Goal: Information Seeking & Learning: Learn about a topic

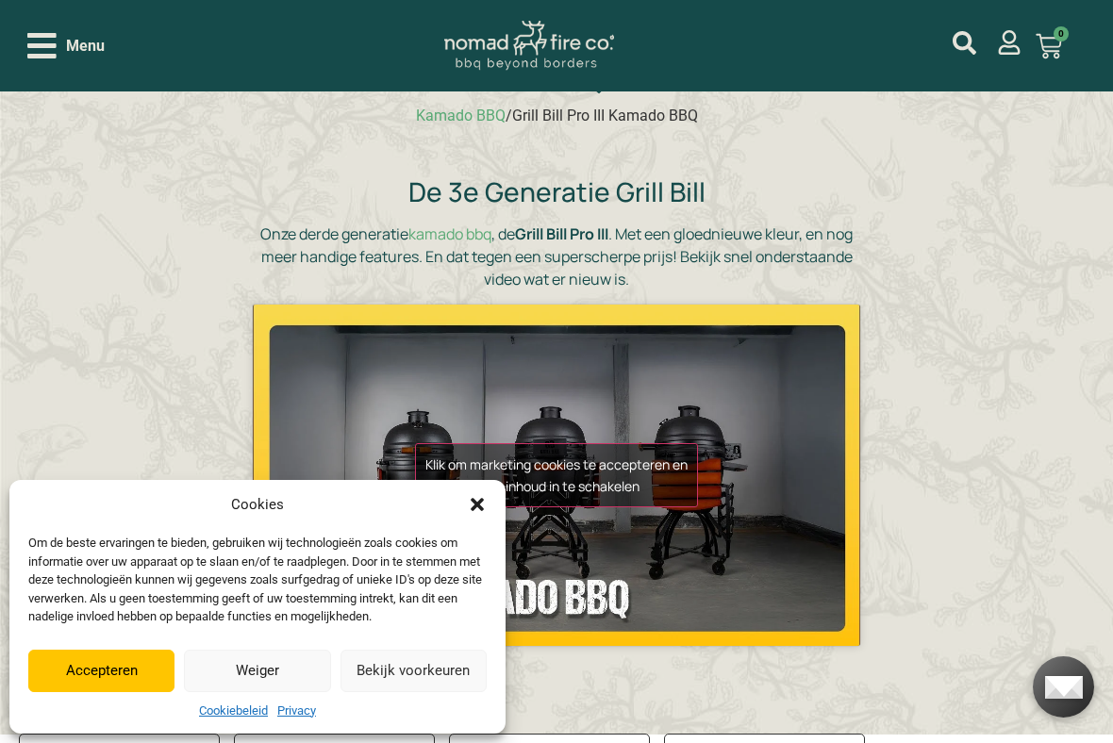
scroll to position [197, 0]
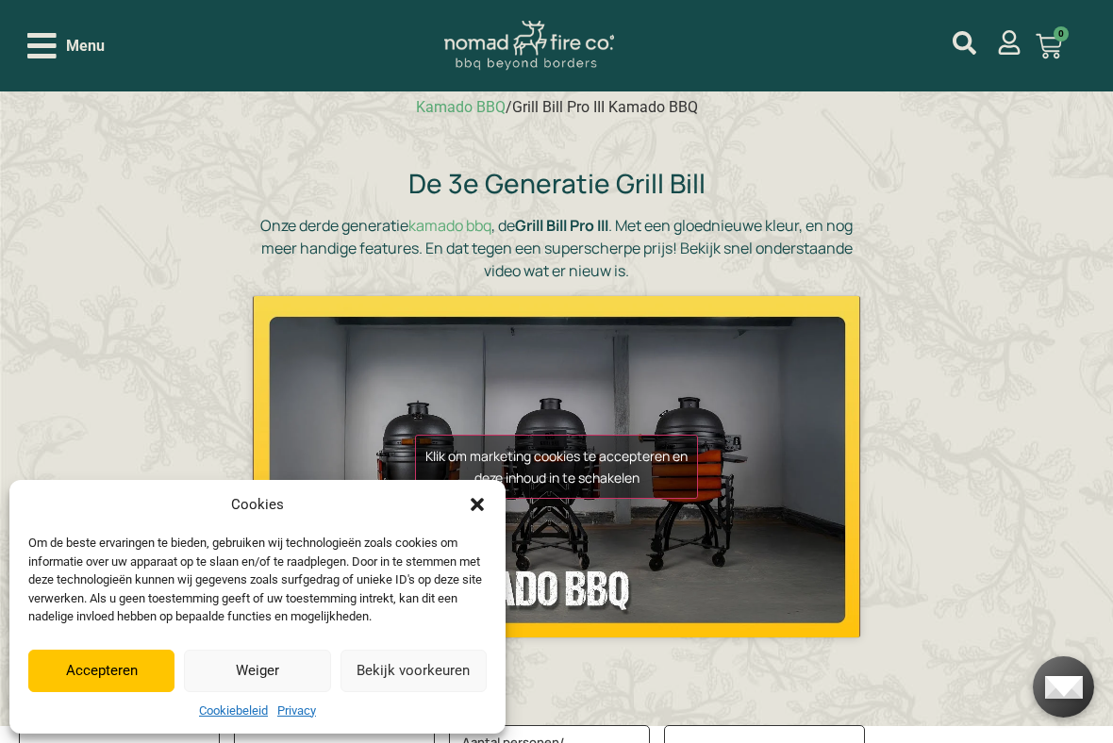
click at [114, 613] on button "Accepteren" at bounding box center [101, 671] width 146 height 42
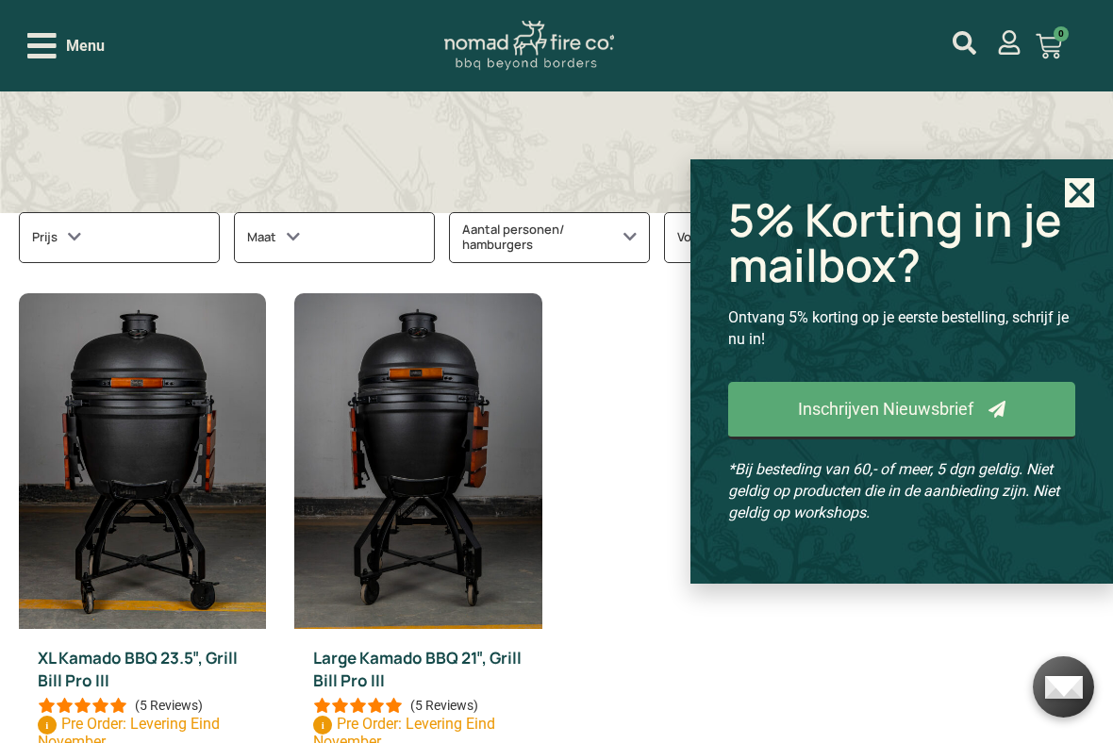
scroll to position [717, 0]
click at [1075, 194] on use "Close" at bounding box center [1080, 192] width 21 height 21
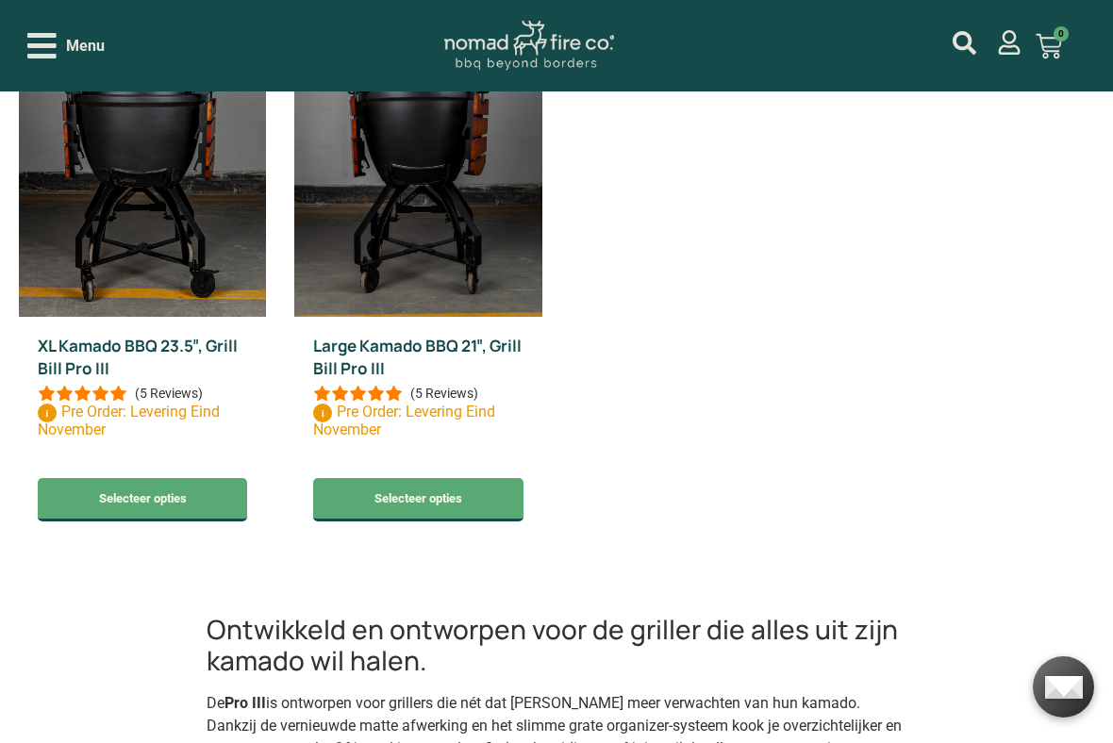
scroll to position [1031, 0]
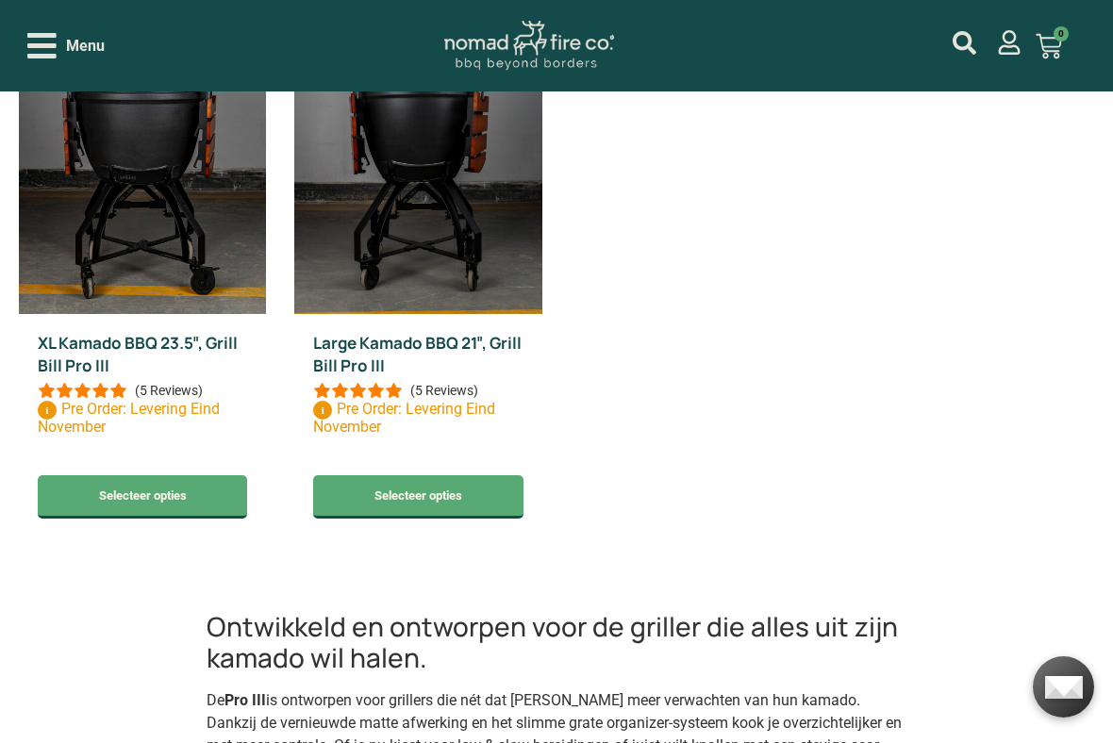
click at [144, 494] on link "Selecteer opties" at bounding box center [143, 496] width 210 height 43
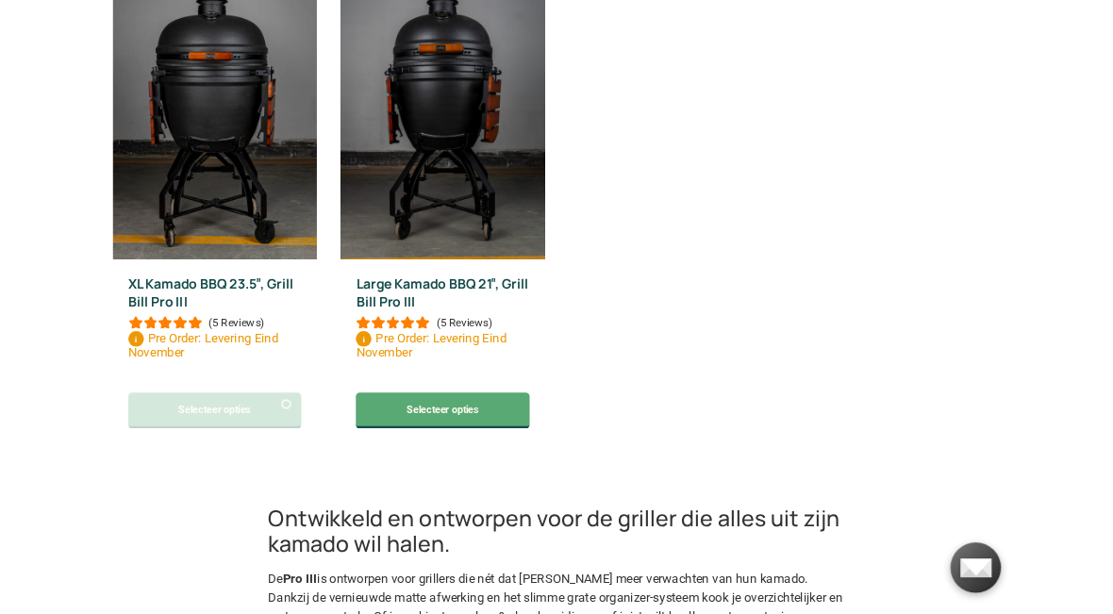
scroll to position [1084, 0]
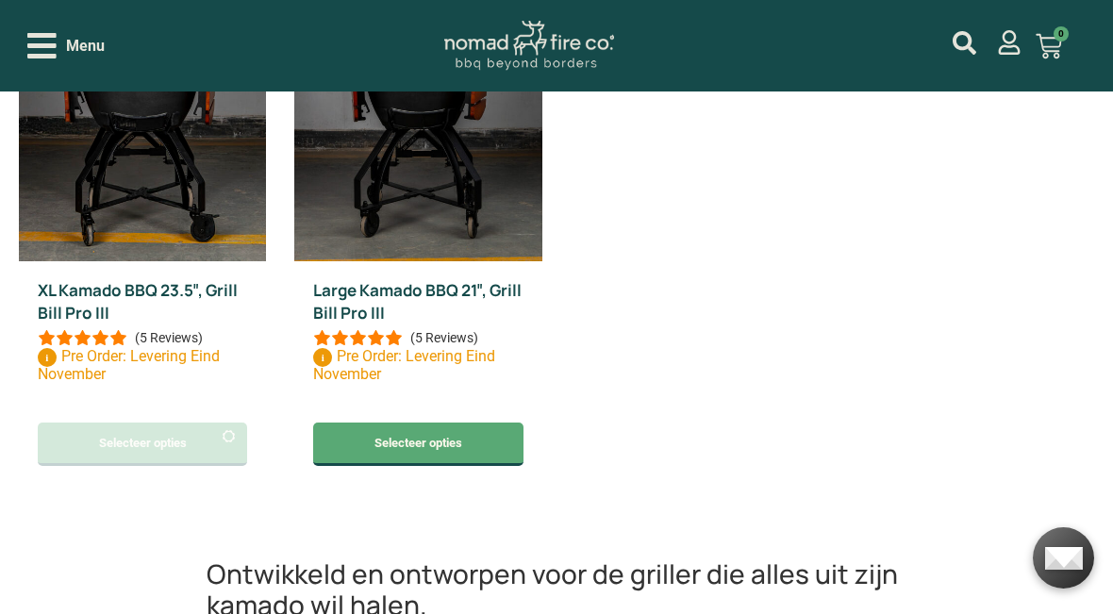
click at [396, 455] on link "Selecteer opties" at bounding box center [418, 444] width 210 height 43
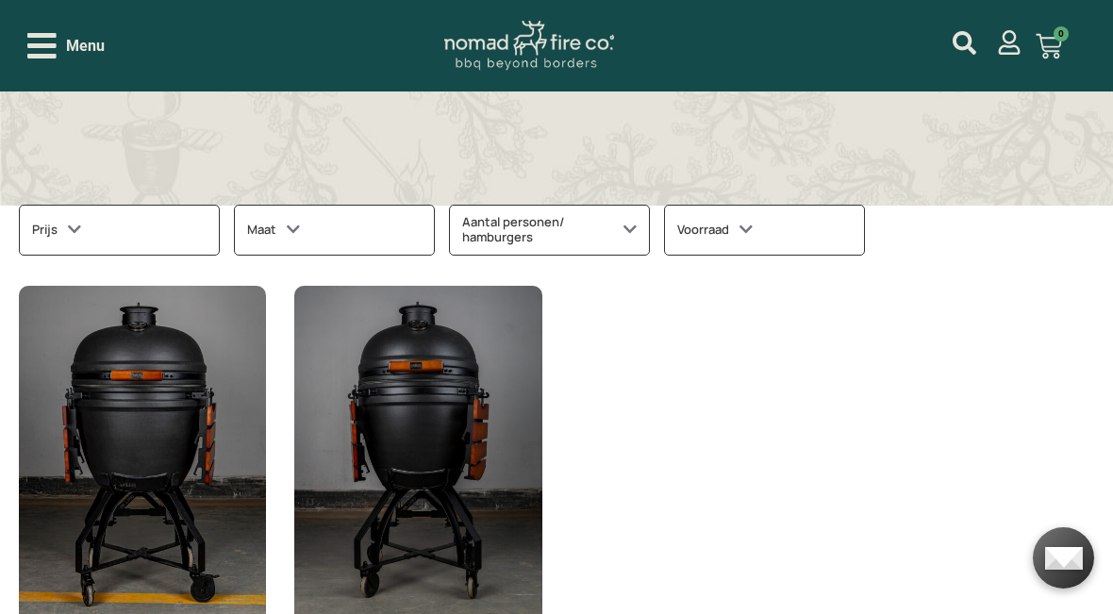
scroll to position [720, 0]
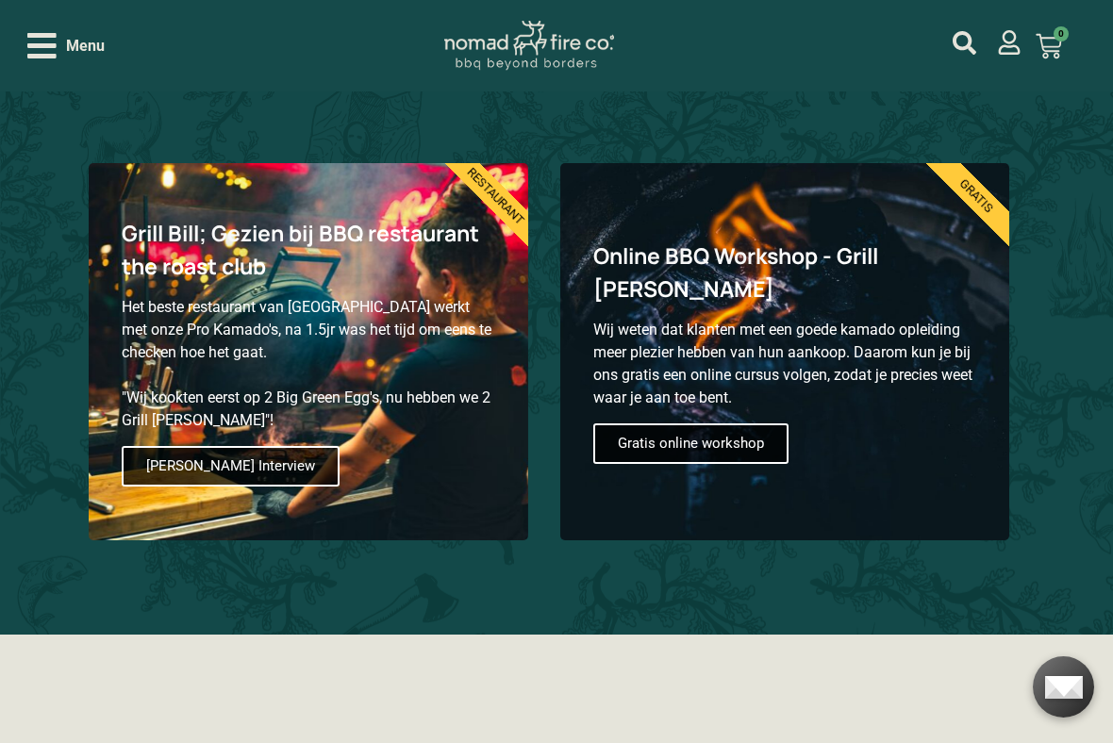
scroll to position [2324, 0]
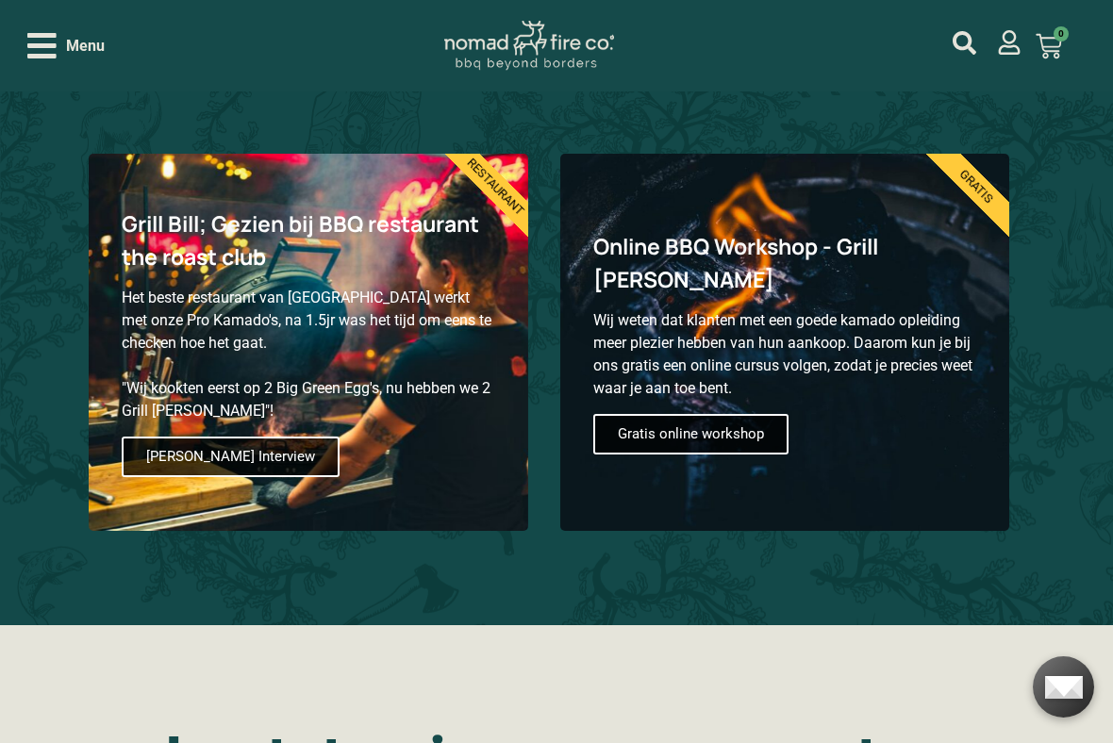
click at [168, 451] on span "Lees Interview" at bounding box center [231, 457] width 218 height 41
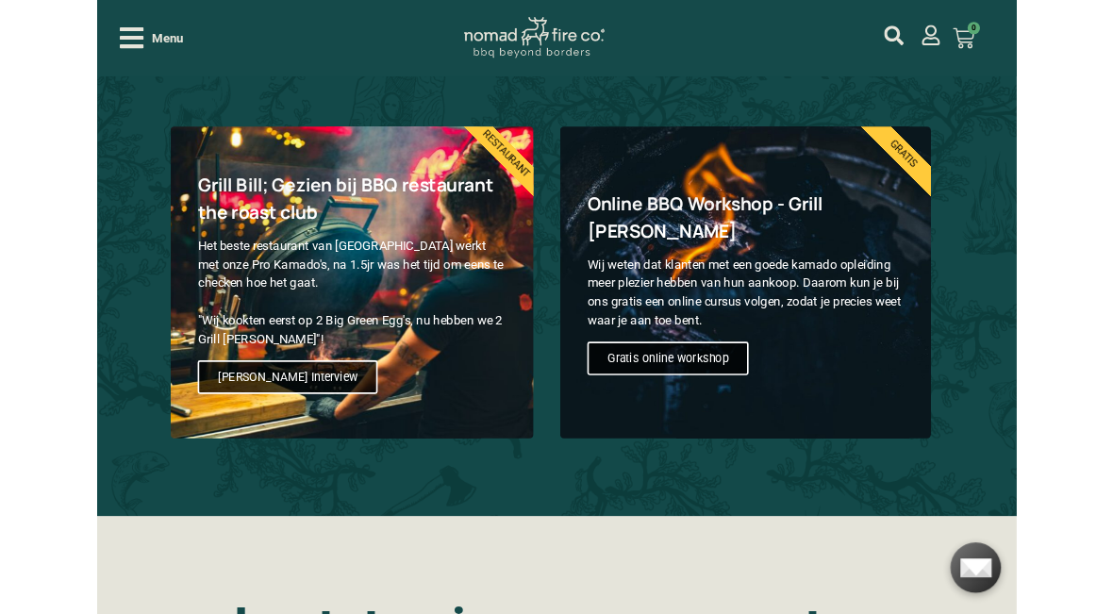
scroll to position [2377, 0]
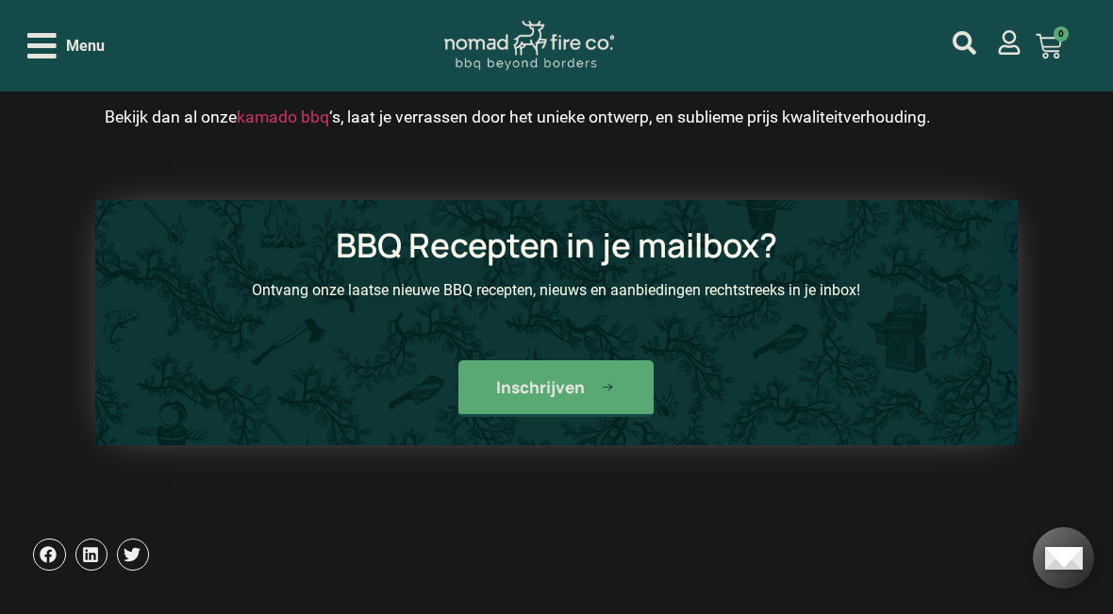
scroll to position [6343, 0]
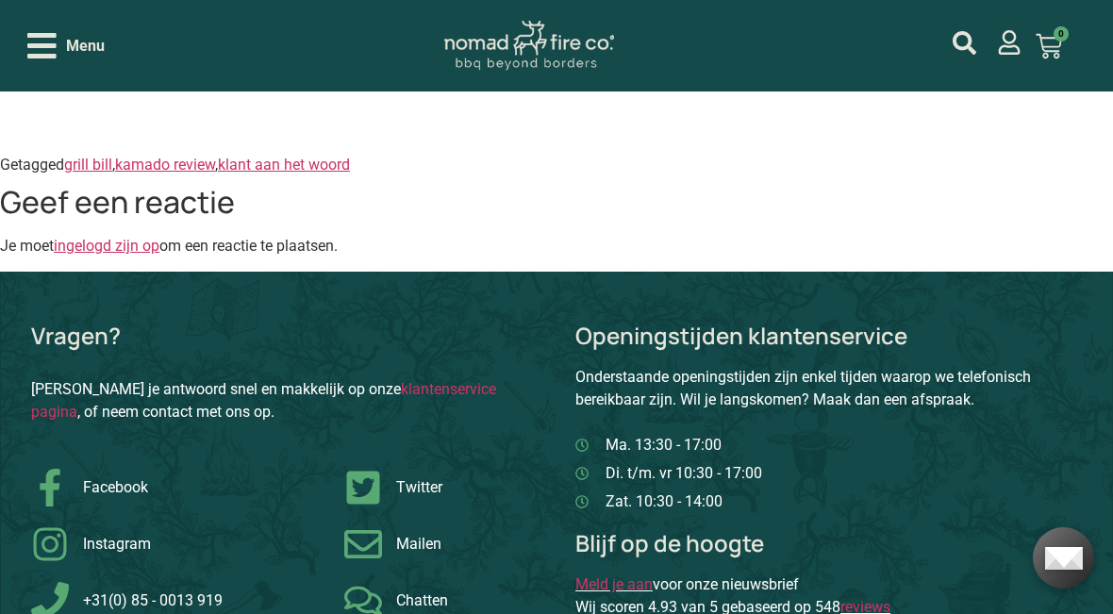
scroll to position [3778, 0]
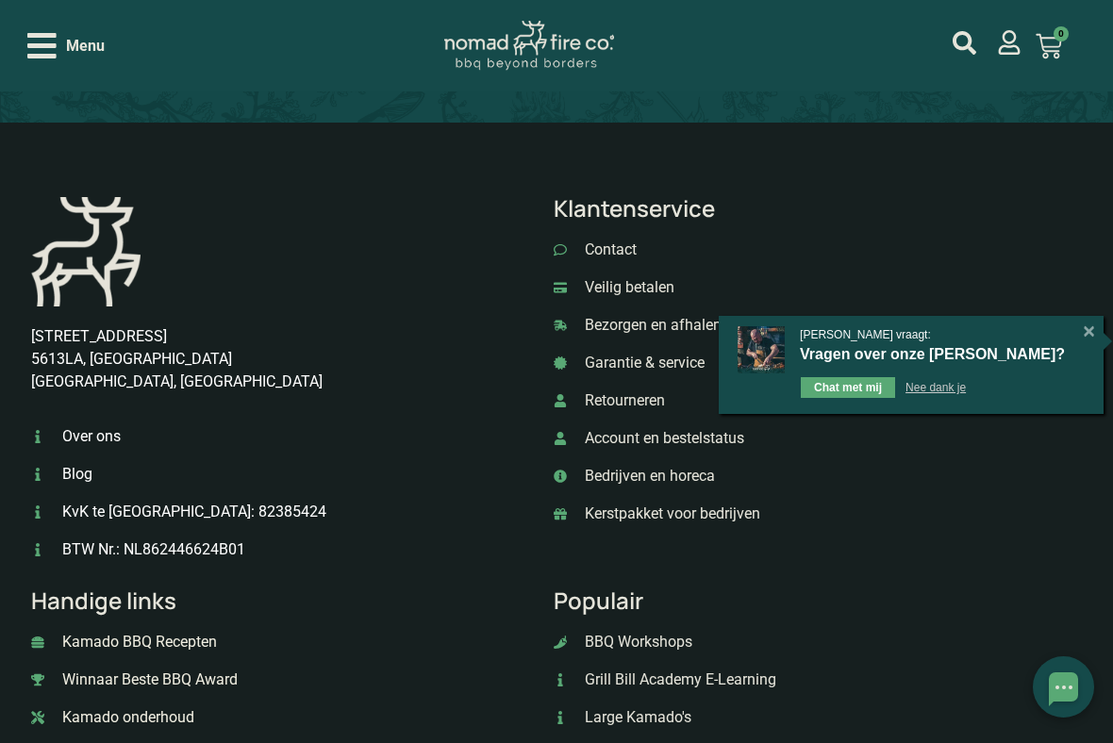
scroll to position [2493, 0]
click at [337, 613] on link "Kamado onderhoud" at bounding box center [278, 717] width 494 height 23
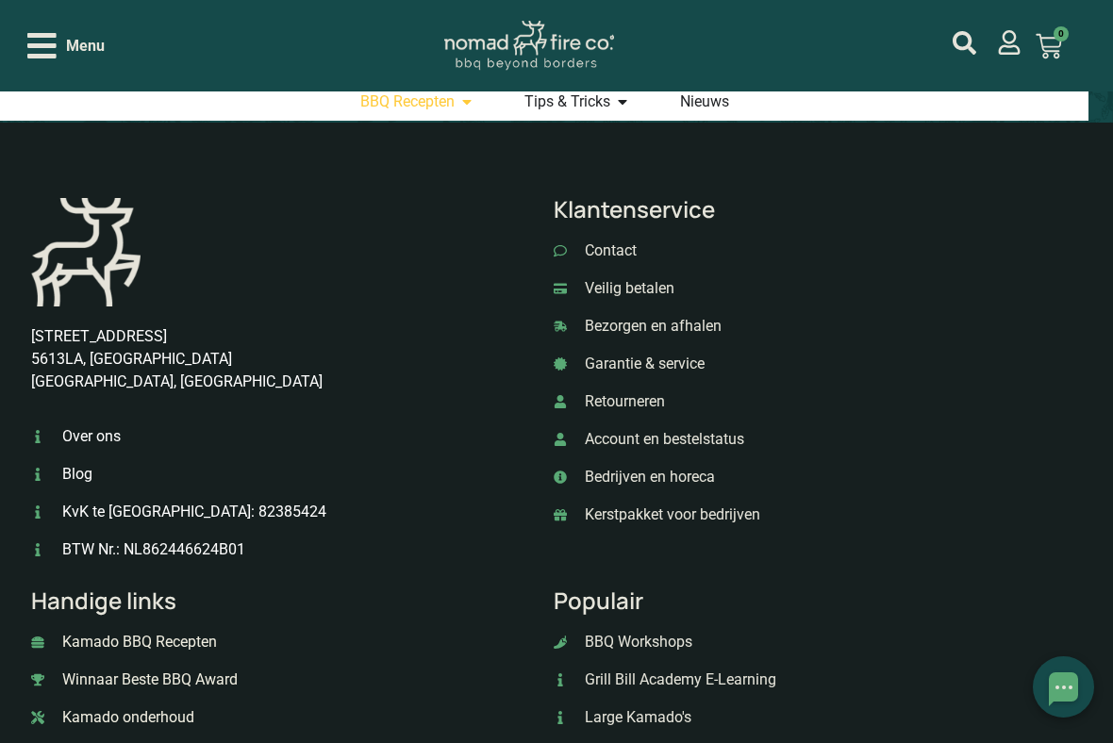
scroll to position [1717, 0]
click at [79, 448] on span "Over ons" at bounding box center [89, 437] width 63 height 23
click at [83, 426] on span "Over ons" at bounding box center [89, 437] width 63 height 23
click at [86, 426] on span "Over ons" at bounding box center [89, 437] width 63 height 23
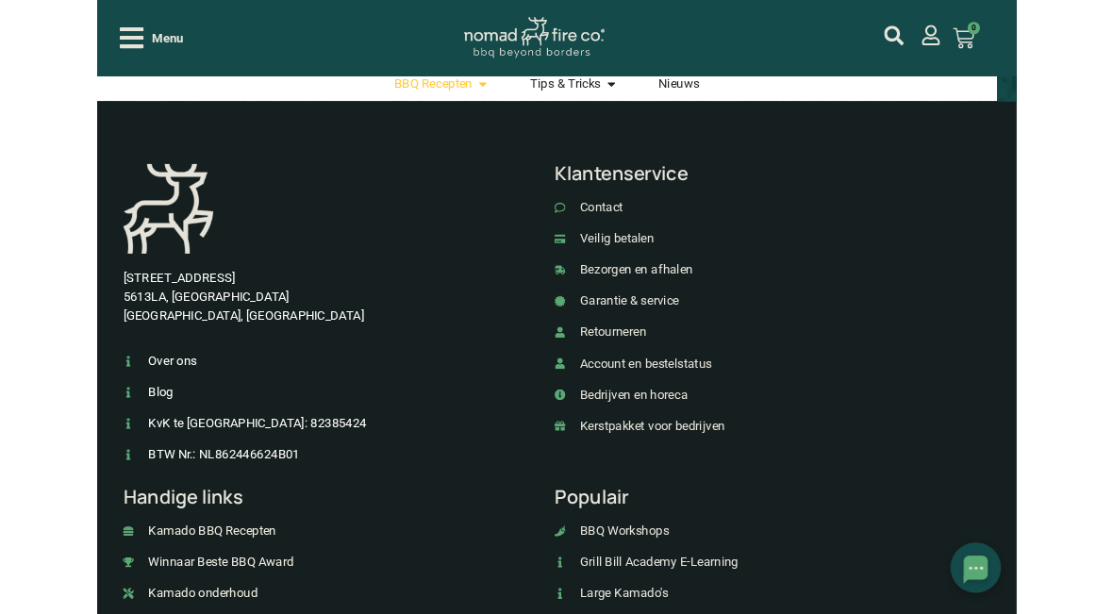
scroll to position [1769, 0]
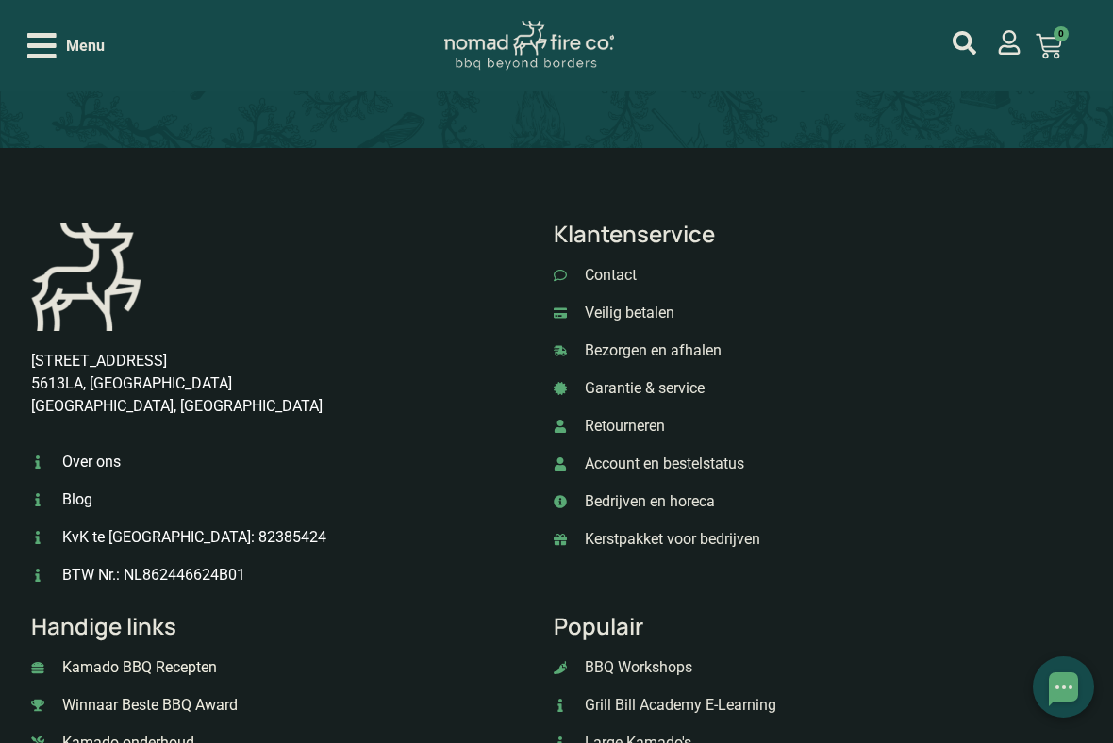
scroll to position [4473, 0]
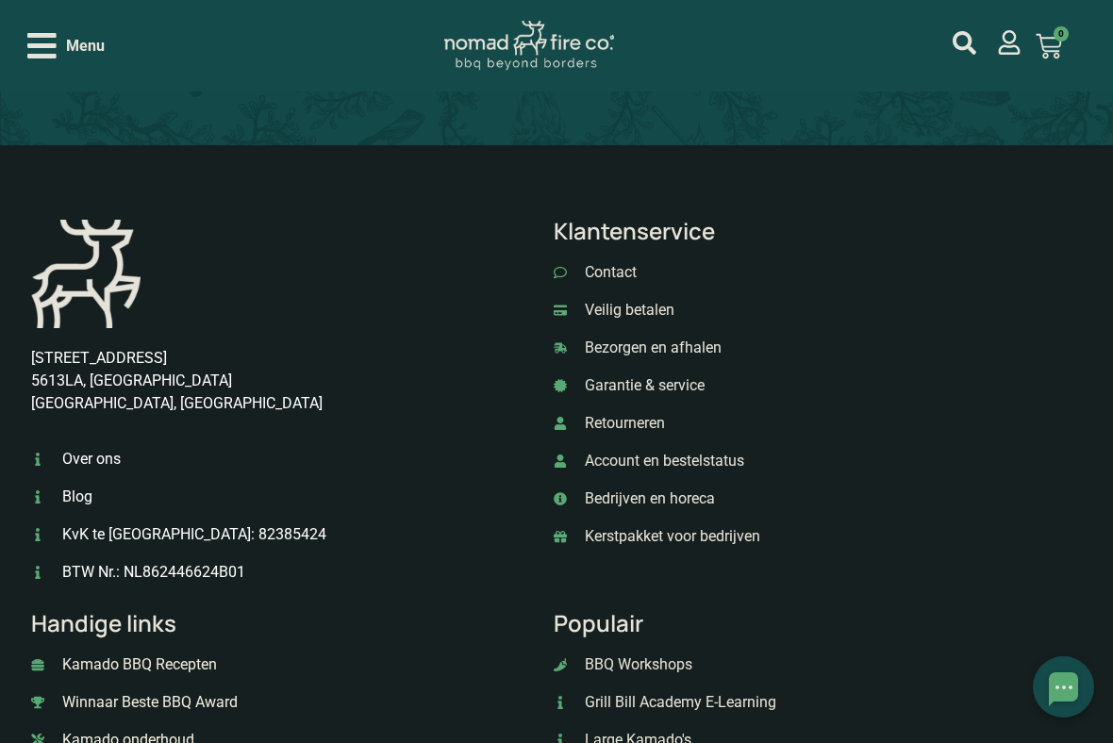
click at [674, 395] on span "Garantie & service" at bounding box center [642, 385] width 125 height 23
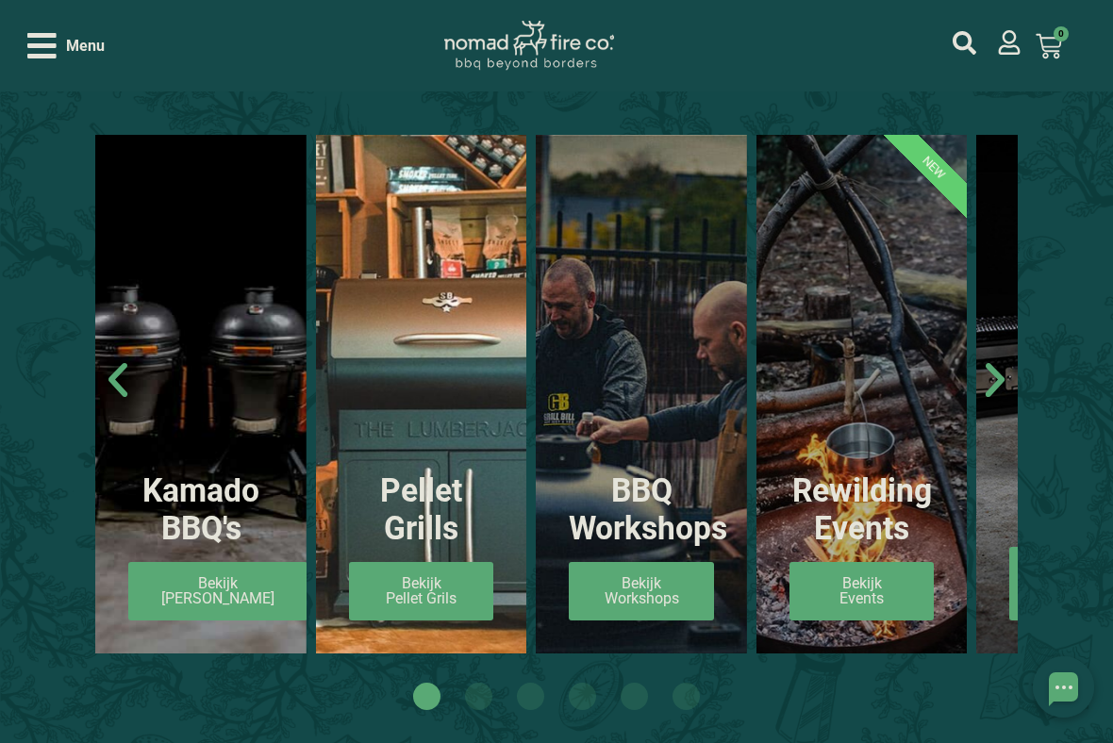
scroll to position [975, 0]
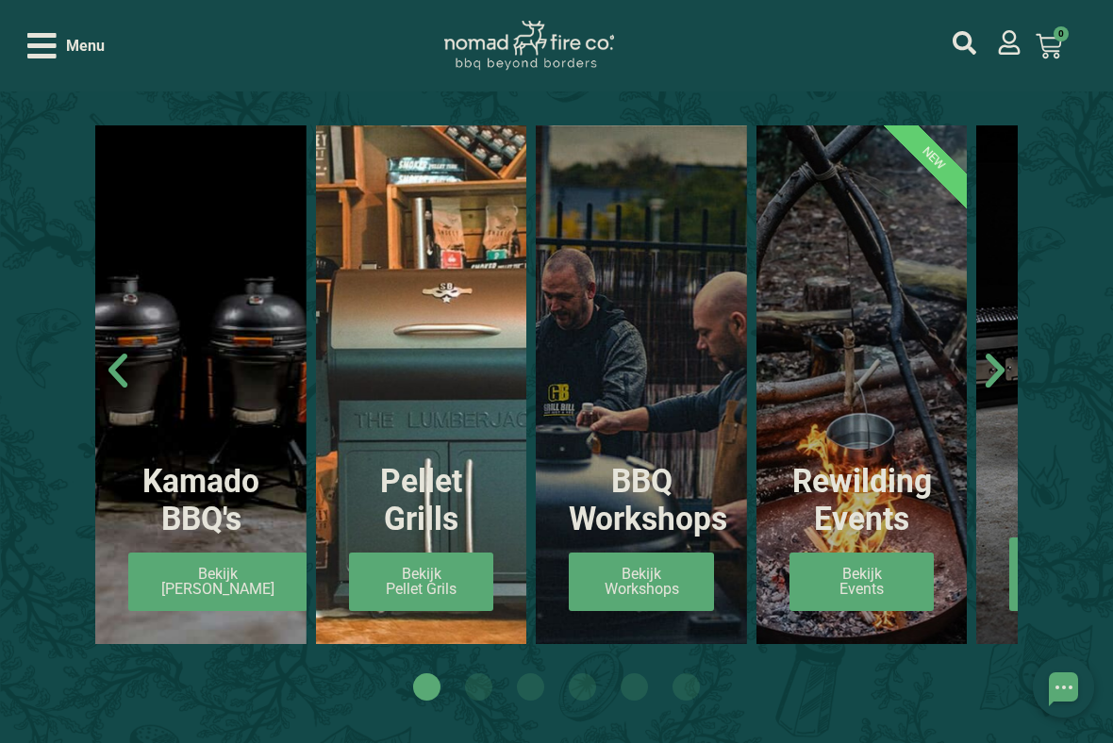
click at [185, 580] on link "Bekijk Kamado's" at bounding box center [217, 582] width 179 height 58
click at [197, 553] on link "Bekijk Kamado's" at bounding box center [217, 582] width 179 height 58
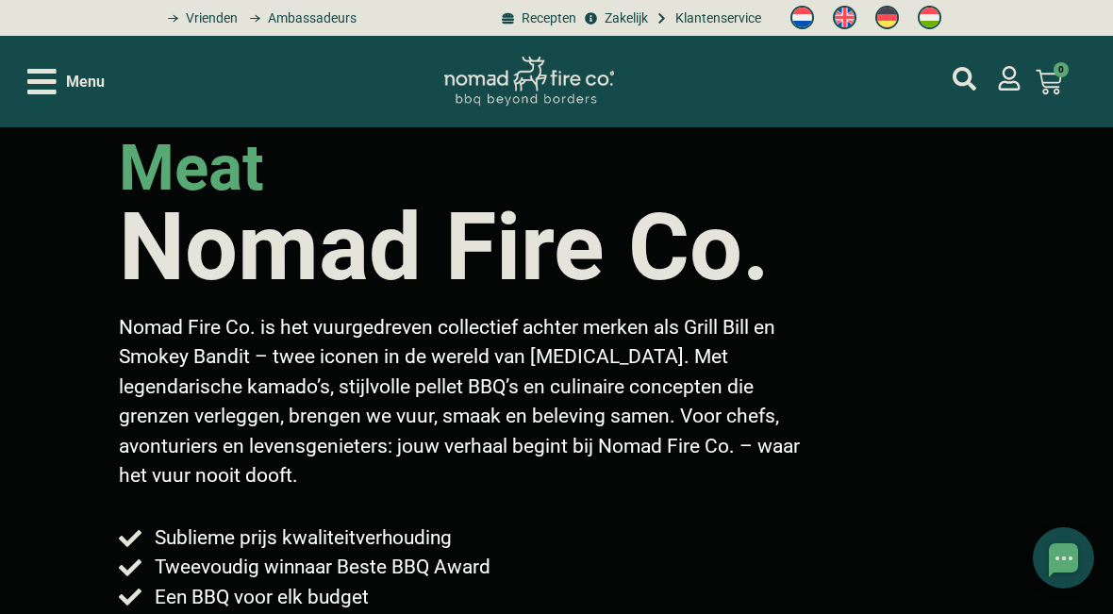
scroll to position [1028, 0]
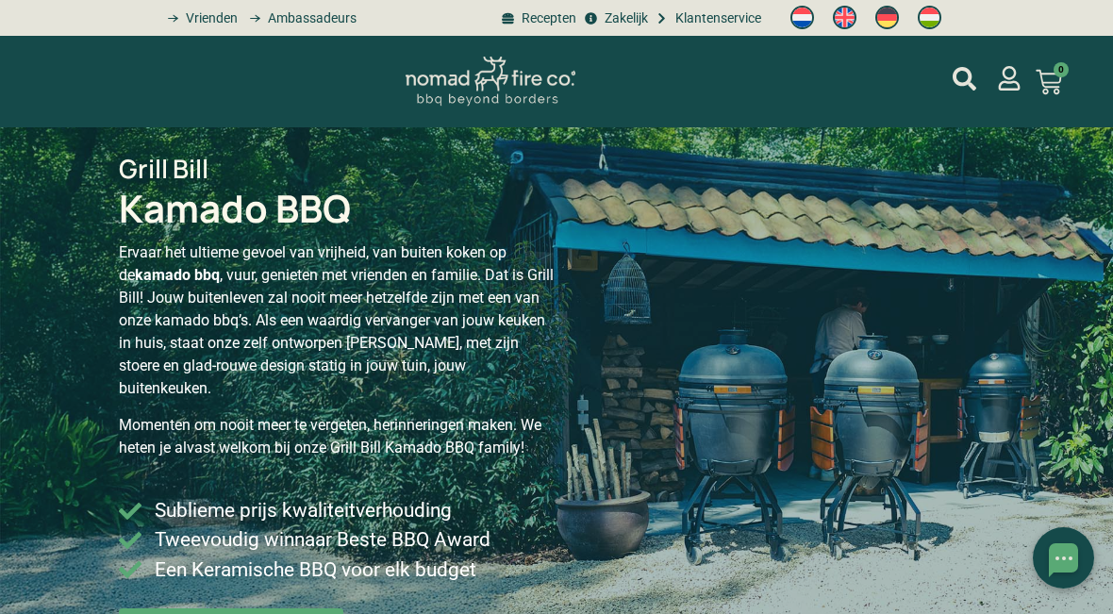
click at [54, 289] on div "Grill Bill Kamado BBQ Ervaar het ultieme gevoel van vrijheid, van buiten koken …" at bounding box center [556, 404] width 1113 height 555
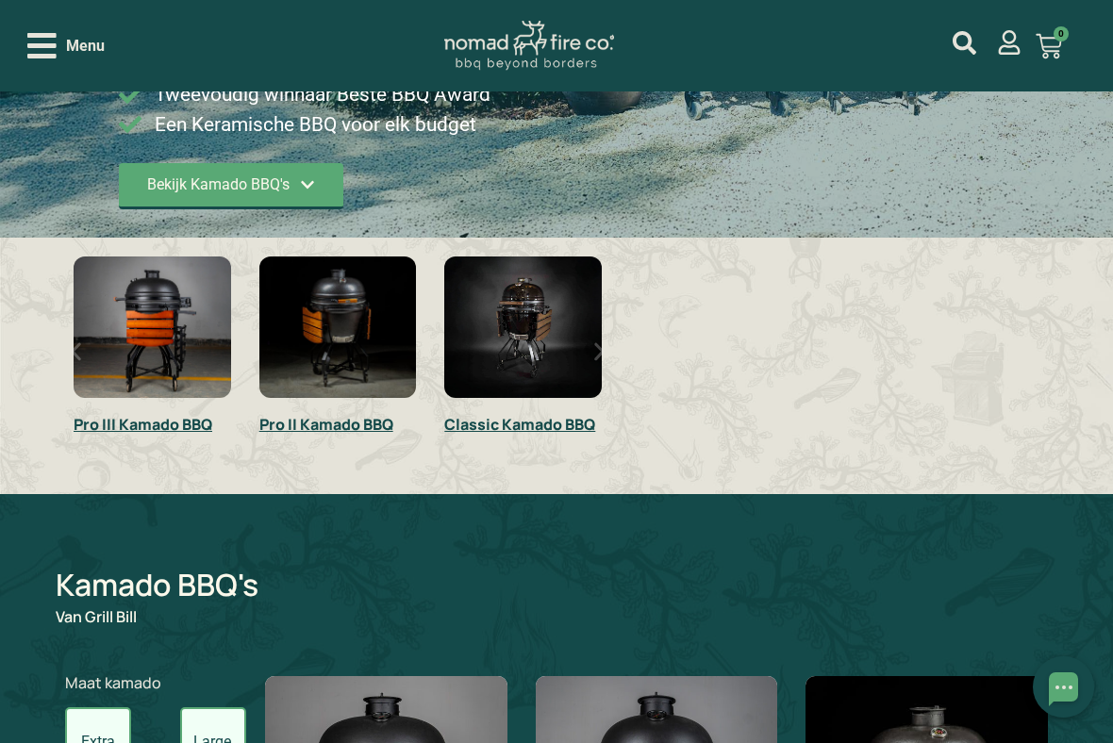
scroll to position [477, 0]
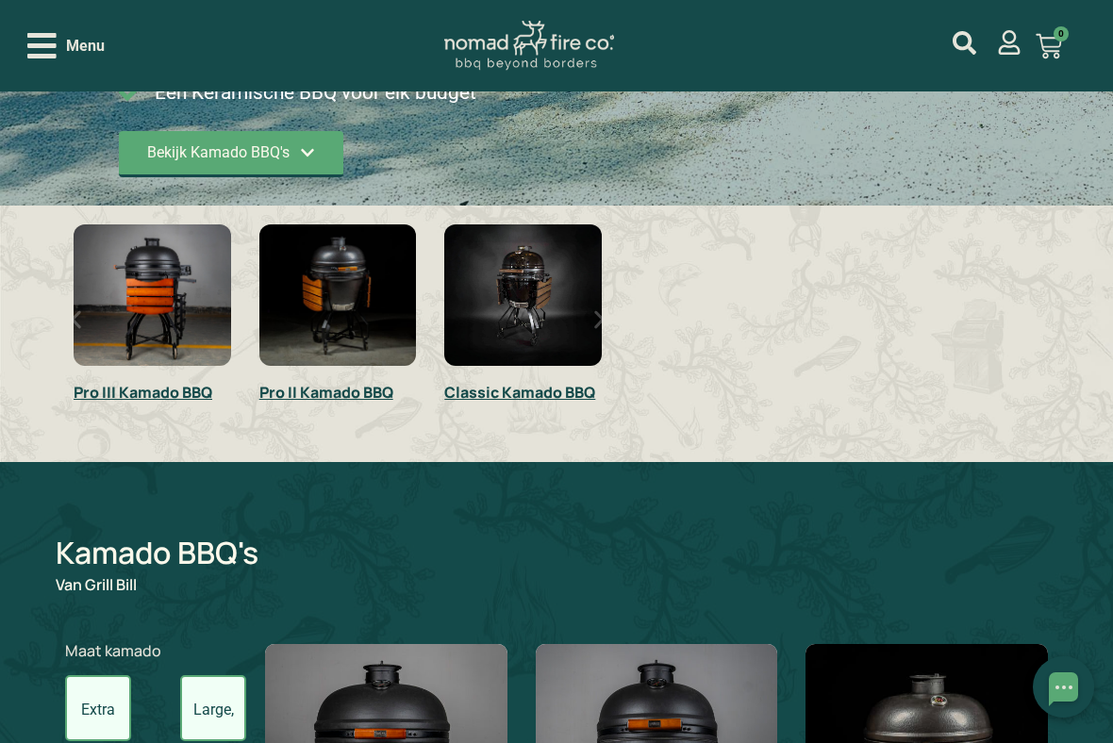
click at [136, 382] on link "Pro III Kamado BBQ" at bounding box center [143, 392] width 139 height 21
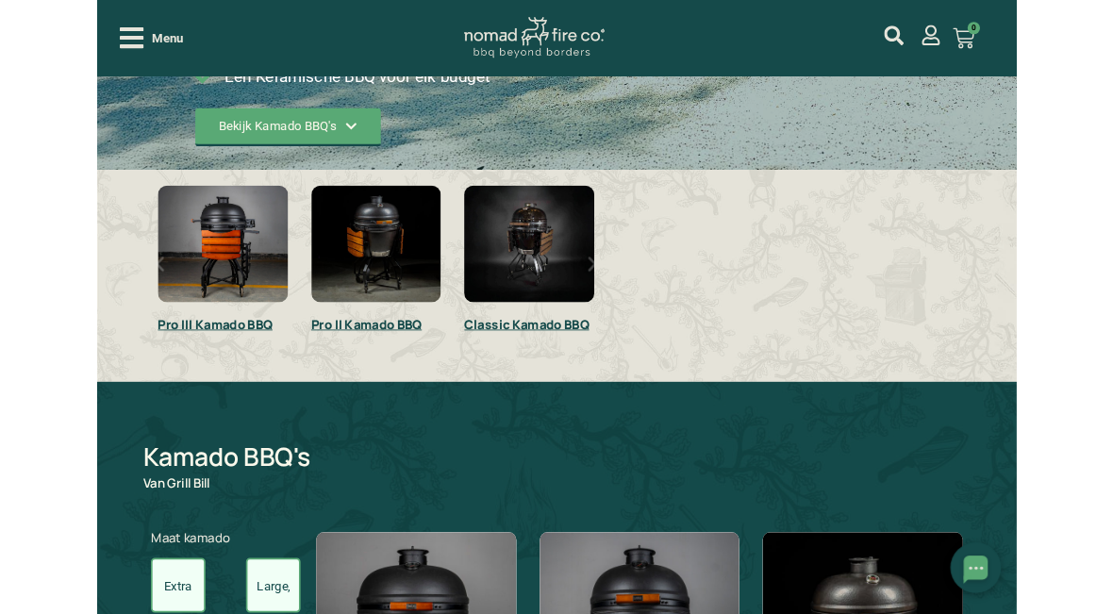
scroll to position [530, 0]
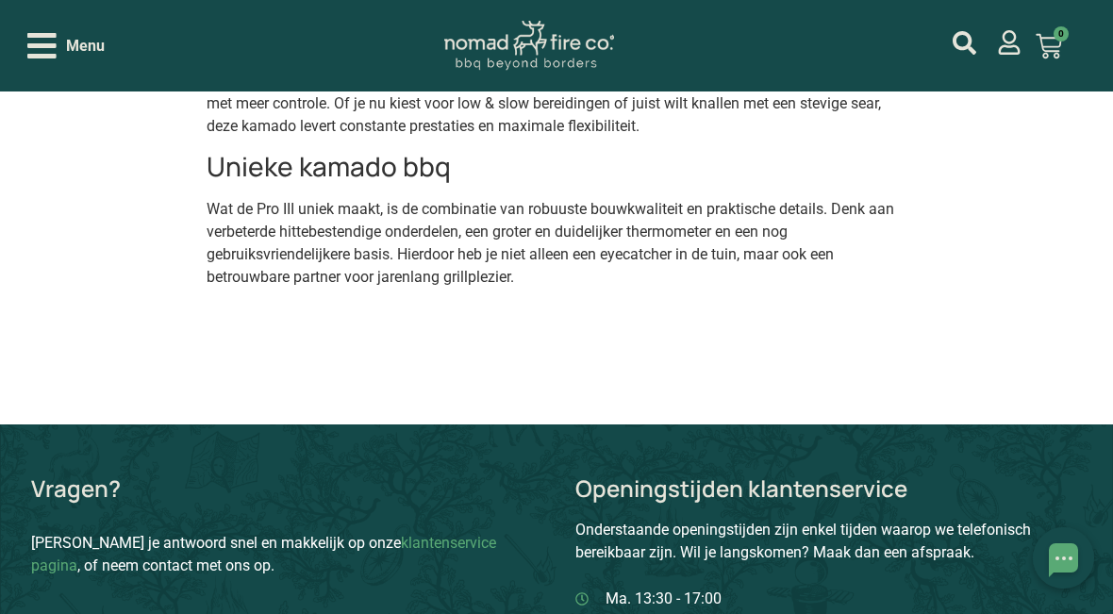
scroll to position [1667, 0]
